Goal: Find specific page/section: Find specific page/section

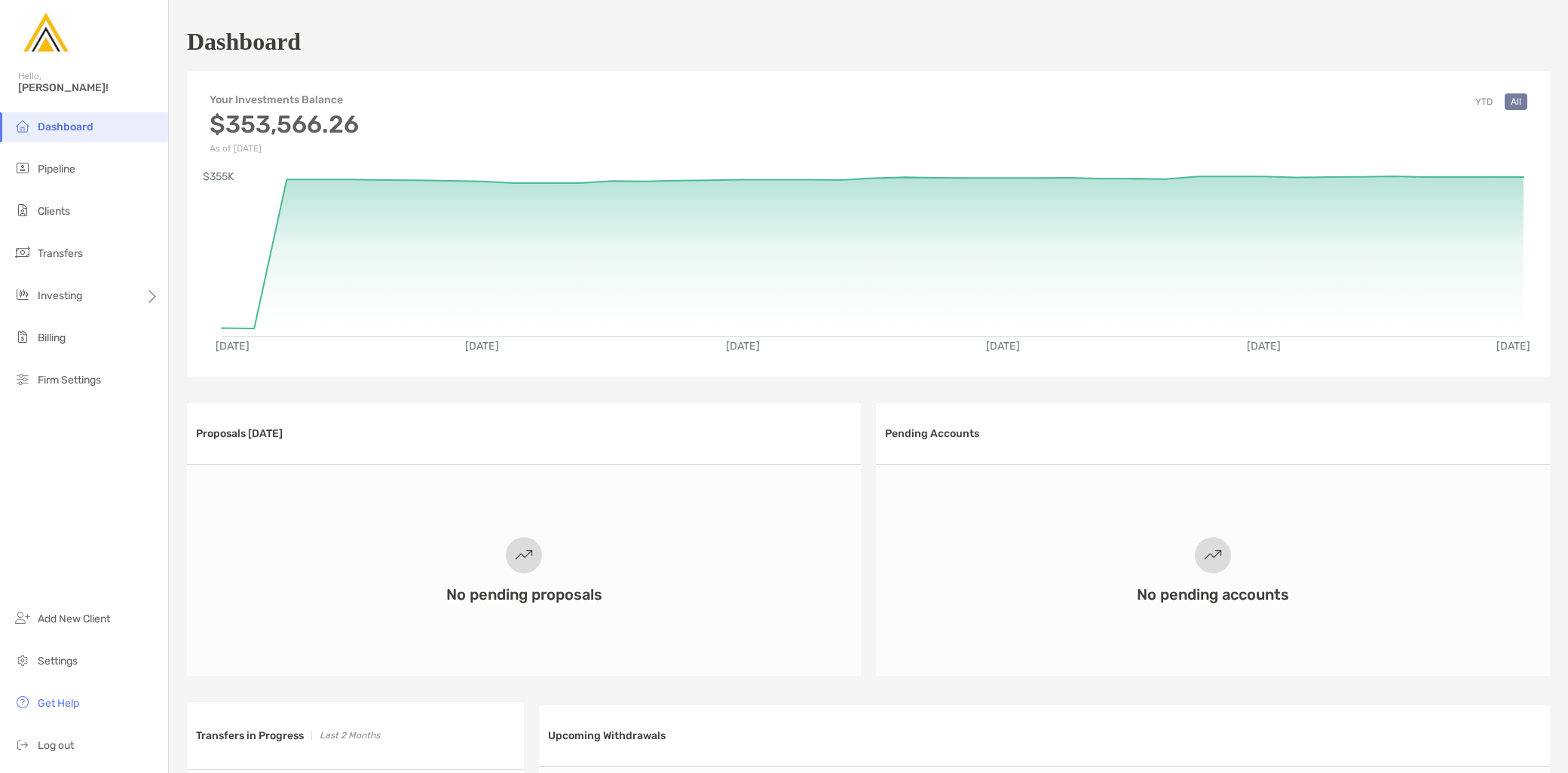
click at [78, 185] on ul "Dashboard Pipeline Clients Transfers Investing Billing Firm Settings" at bounding box center [84, 259] width 168 height 295
click at [79, 173] on li "Pipeline" at bounding box center [84, 169] width 168 height 30
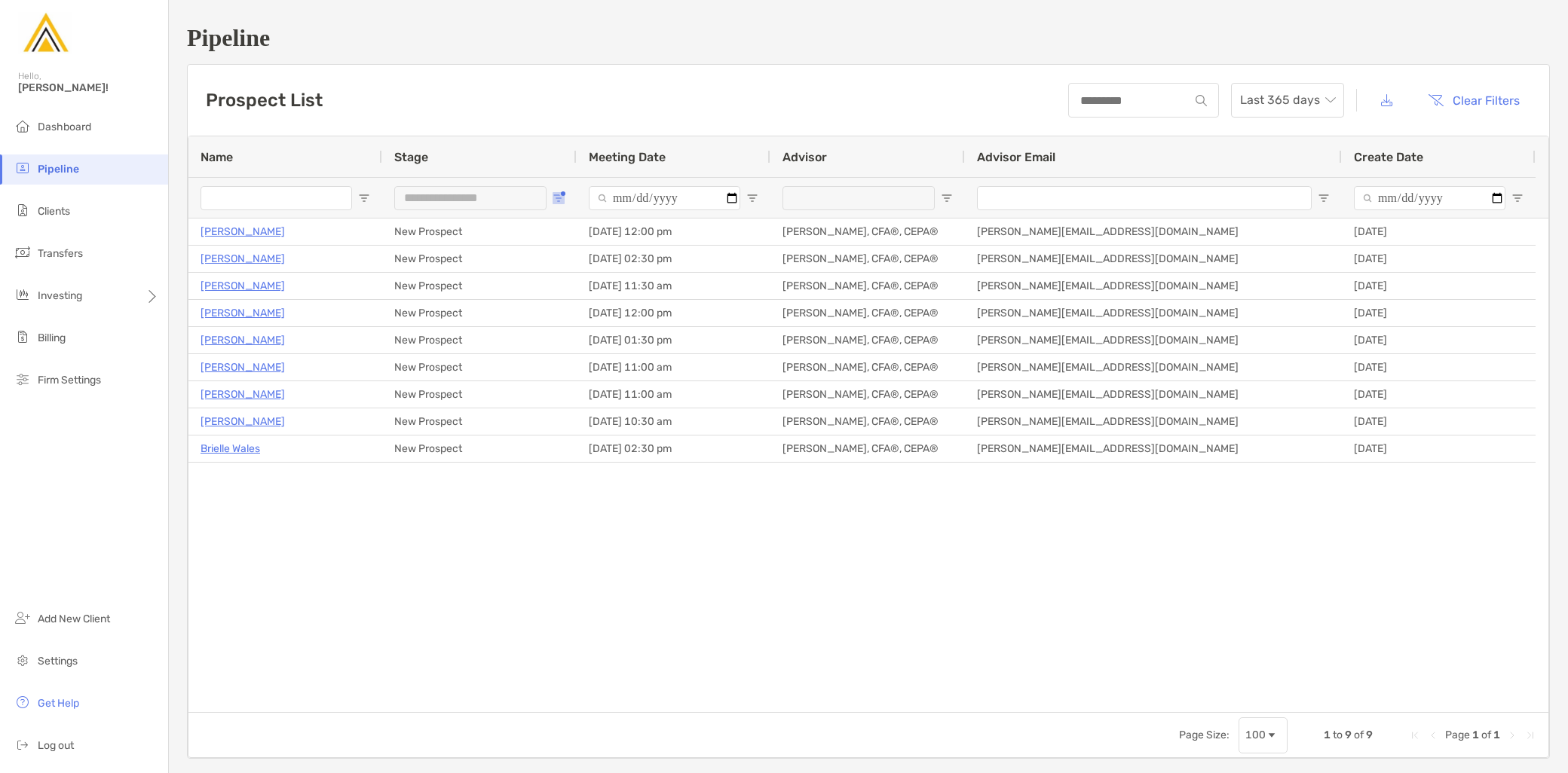
click at [554, 200] on span "Open Filter Menu" at bounding box center [558, 198] width 12 height 12
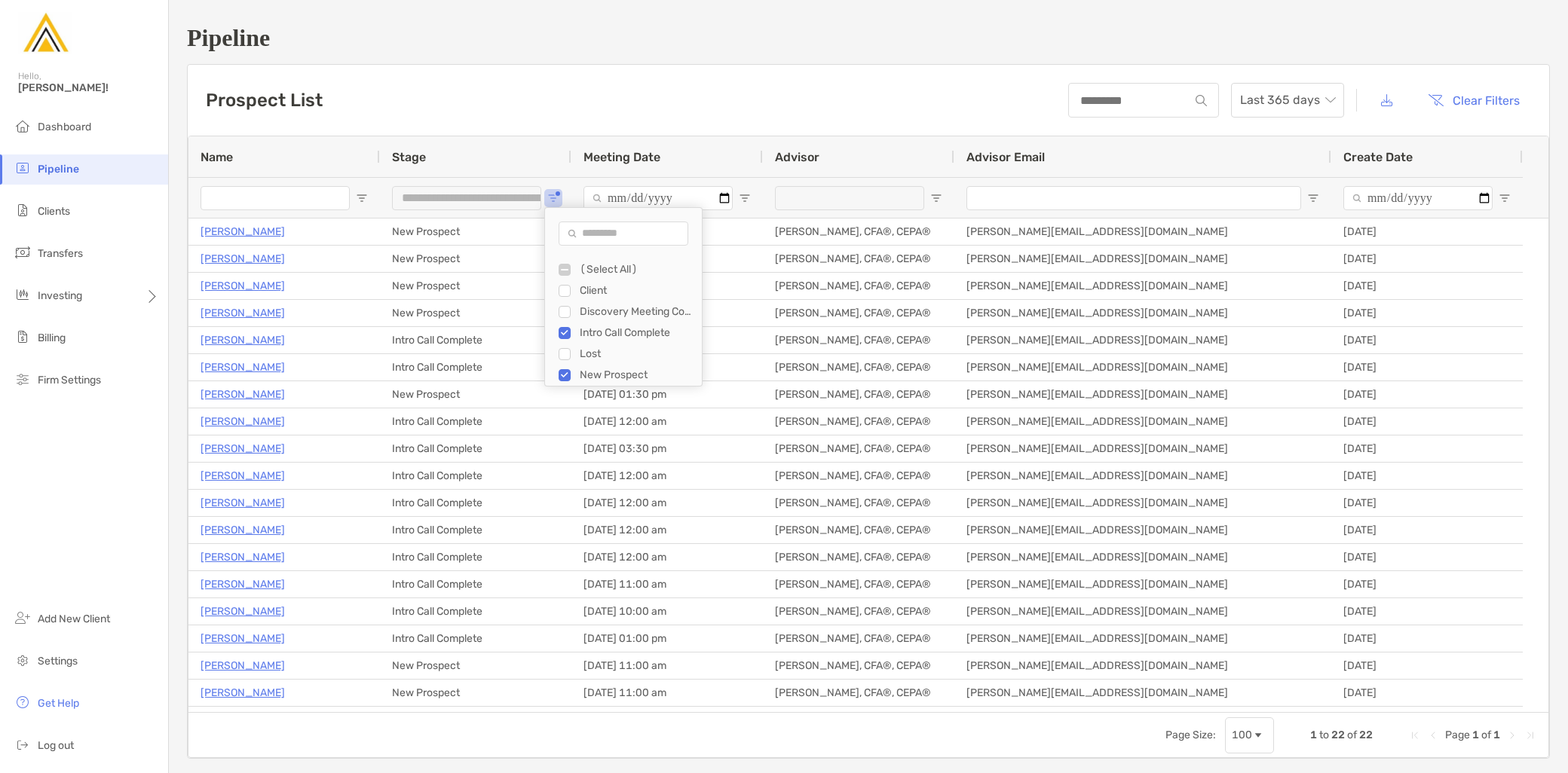
click at [558, 379] on div "New Prospect" at bounding box center [623, 375] width 157 height 21
type input "**********"
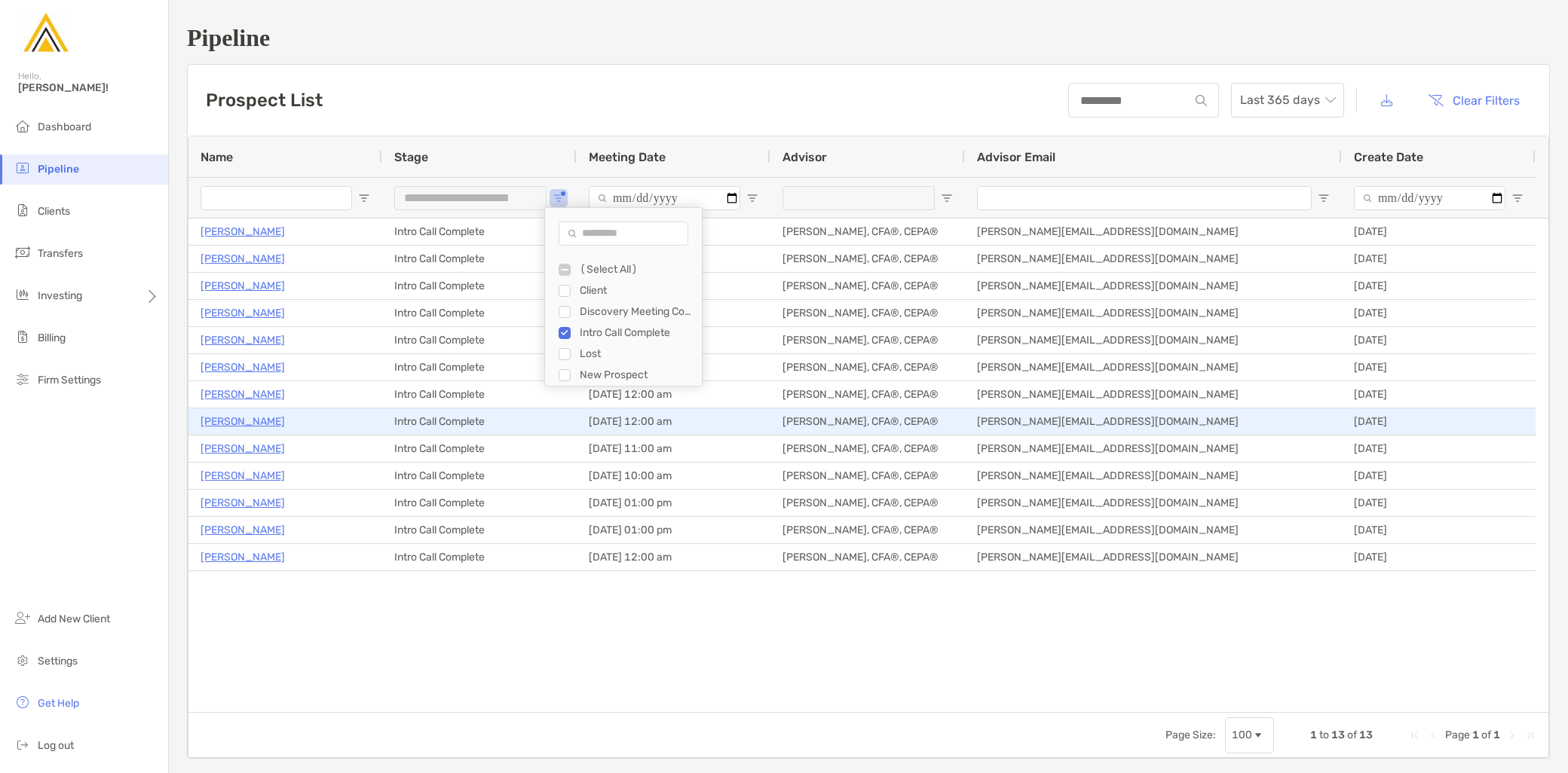
click at [267, 426] on p "[PERSON_NAME]" at bounding box center [242, 422] width 84 height 19
